Goal: Answer question/provide support

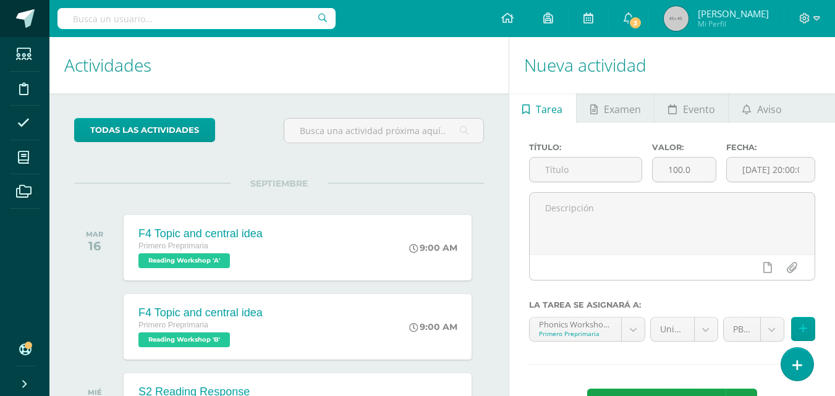
click at [23, 22] on span at bounding box center [25, 18] width 19 height 19
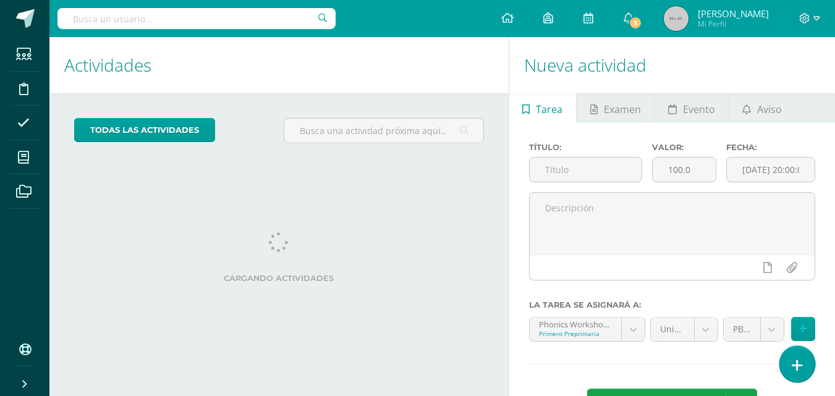
click at [799, 365] on icon at bounding box center [797, 366] width 11 height 14
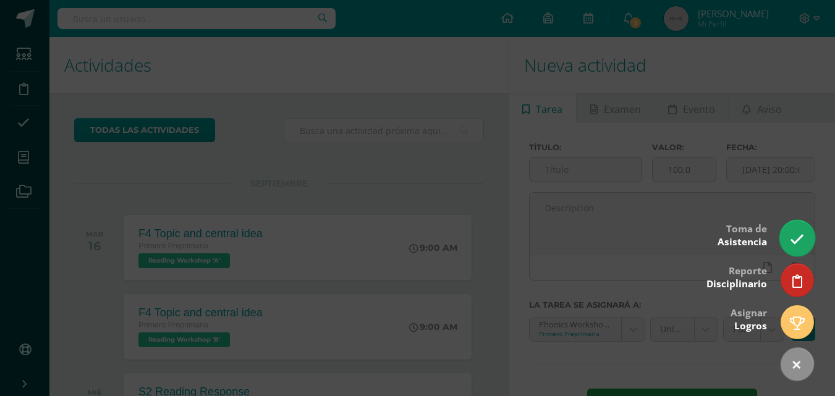
click at [802, 240] on icon at bounding box center [797, 239] width 14 height 14
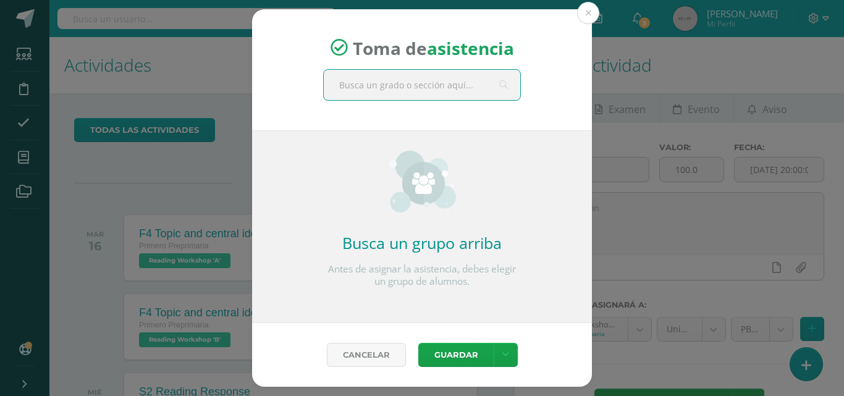
click at [451, 85] on input "text" at bounding box center [422, 85] width 197 height 30
type input "Primero B"
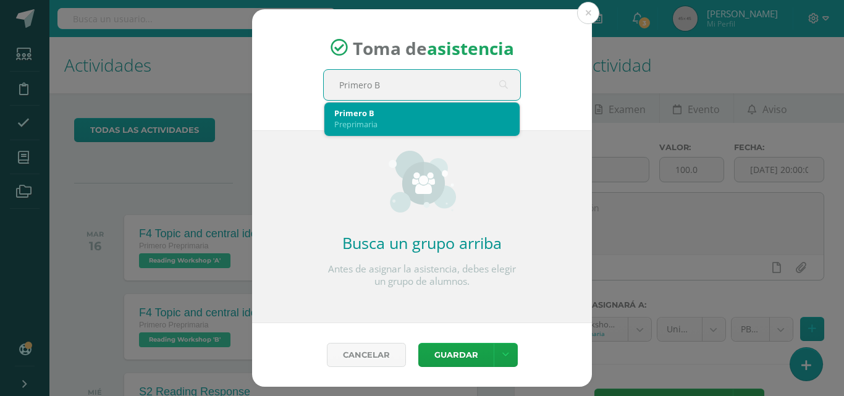
click at [393, 121] on div "Preprimaria" at bounding box center [422, 124] width 176 height 11
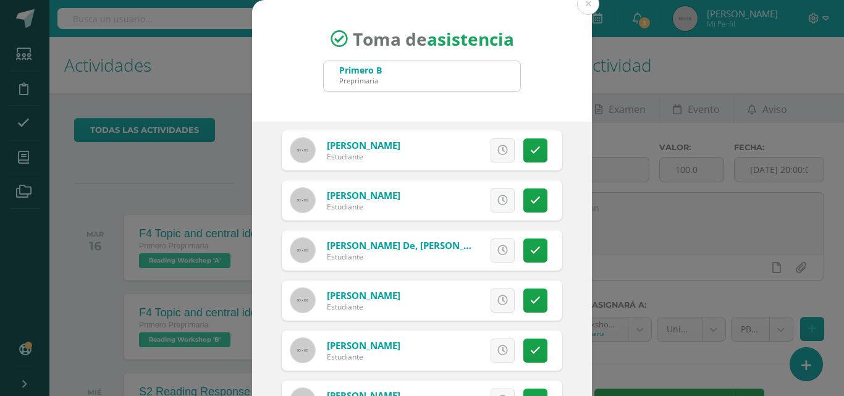
scroll to position [309, 0]
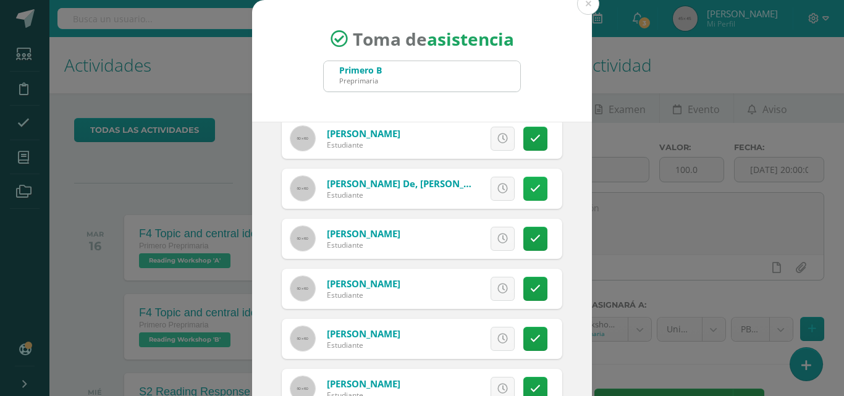
click at [530, 190] on icon at bounding box center [535, 189] width 11 height 11
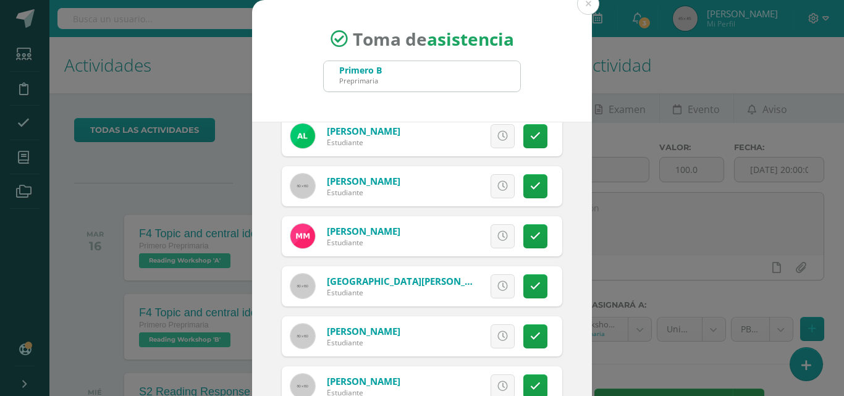
scroll to position [680, 0]
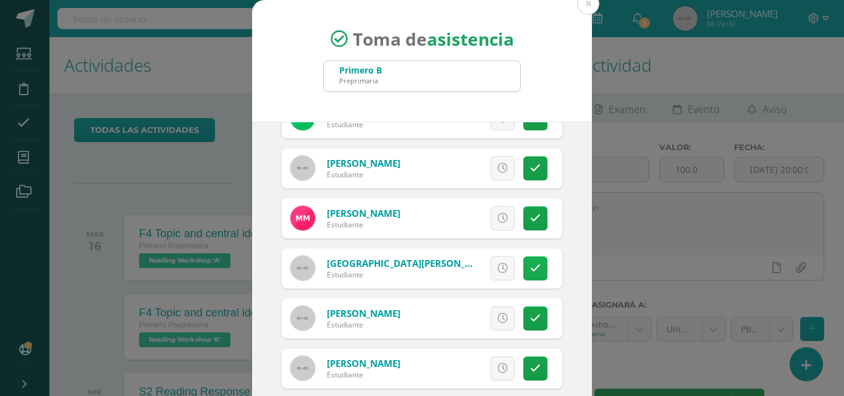
click at [530, 263] on icon at bounding box center [535, 268] width 11 height 11
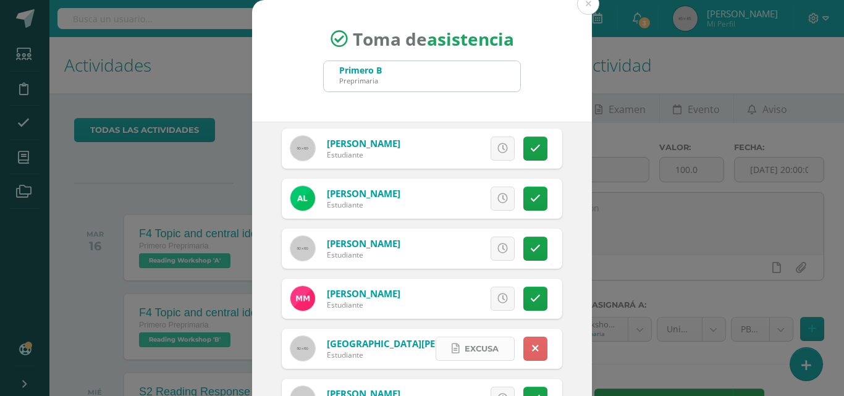
scroll to position [556, 0]
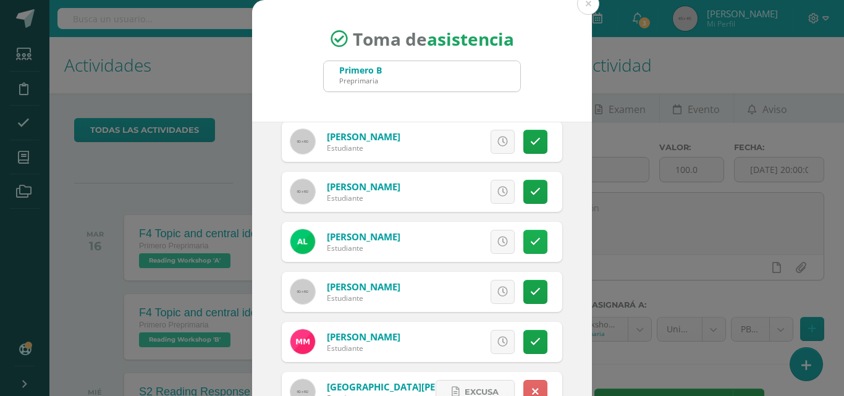
click at [530, 237] on icon at bounding box center [535, 242] width 11 height 11
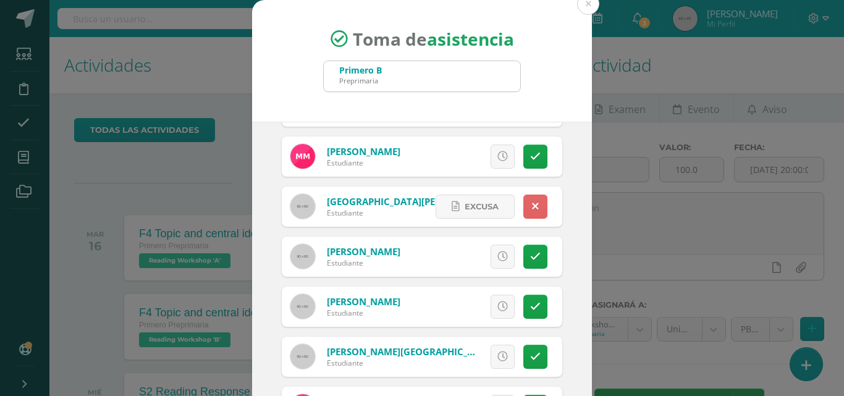
scroll to position [786, 0]
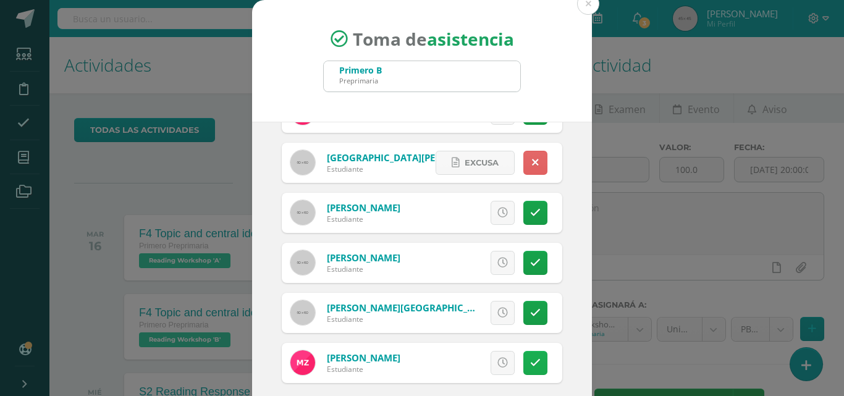
click at [530, 366] on icon at bounding box center [535, 363] width 11 height 11
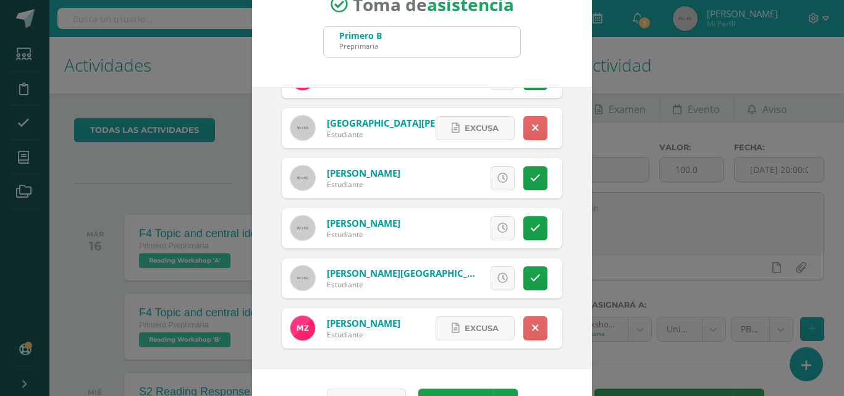
scroll to position [71, 0]
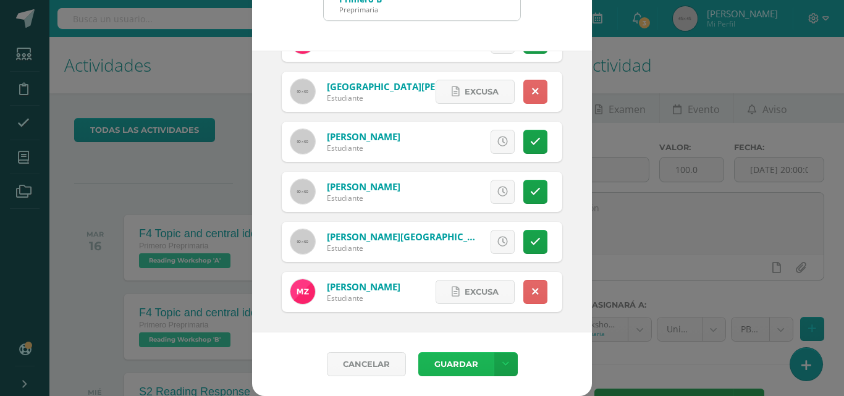
click at [430, 359] on button "Guardar" at bounding box center [456, 364] width 75 height 24
